Goal: Information Seeking & Learning: Understand process/instructions

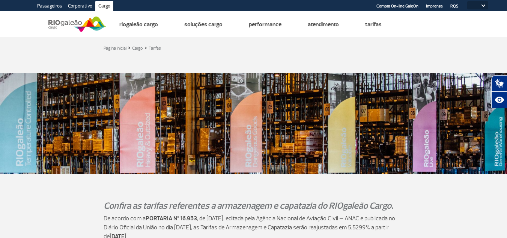
select select
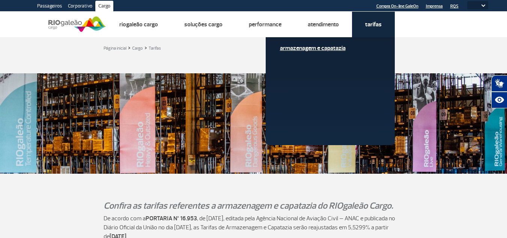
click at [334, 49] on link "Armazenagem e Capatazia" at bounding box center [330, 48] width 101 height 8
click at [336, 48] on link "Armazenagem e Capatazia" at bounding box center [330, 48] width 101 height 8
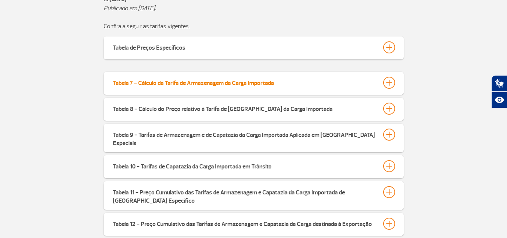
scroll to position [225, 0]
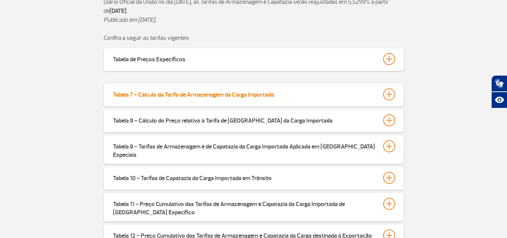
click at [389, 94] on div at bounding box center [389, 94] width 12 height 12
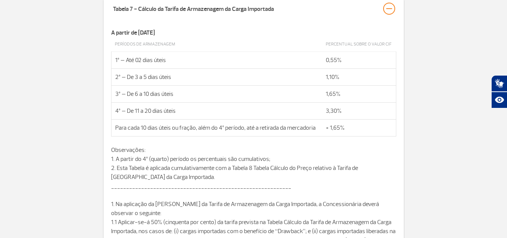
scroll to position [300, 0]
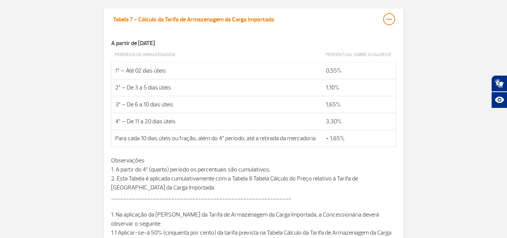
click at [389, 21] on div at bounding box center [389, 19] width 12 height 12
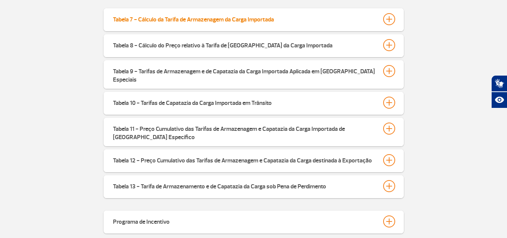
click at [212, 15] on div "Tabela 7 - Cálculo da Tarifa de Armazenagem da Carga Importada" at bounding box center [193, 18] width 161 height 11
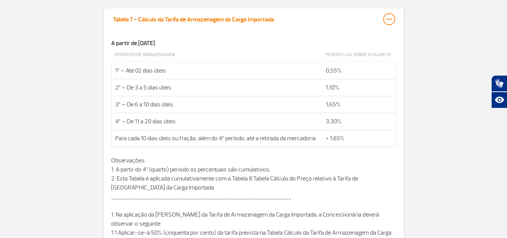
click at [391, 17] on div at bounding box center [389, 19] width 12 height 12
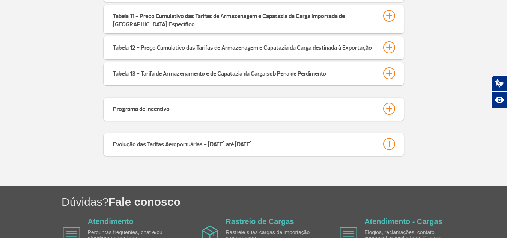
scroll to position [450, 0]
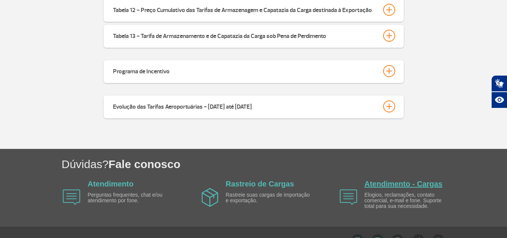
click at [388, 179] on link "Atendimento - Cargas" at bounding box center [403, 183] width 78 height 8
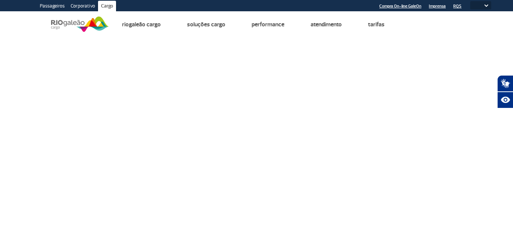
select select
